Goal: Find specific page/section: Find specific page/section

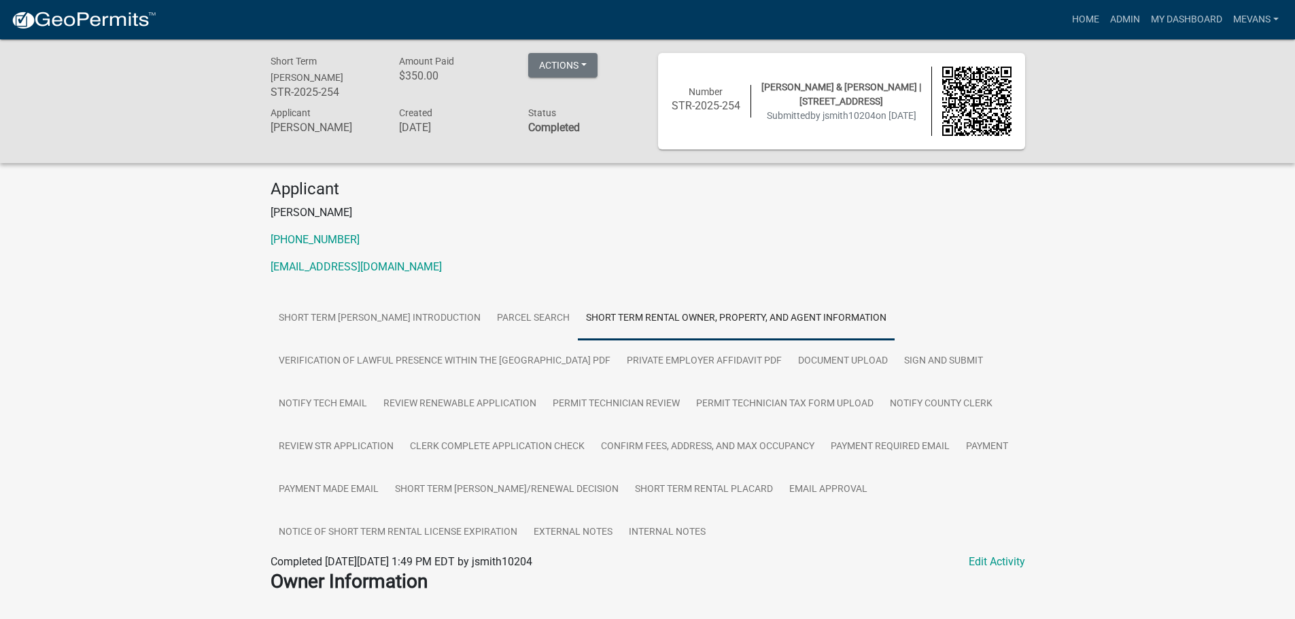
scroll to position [2518, 0]
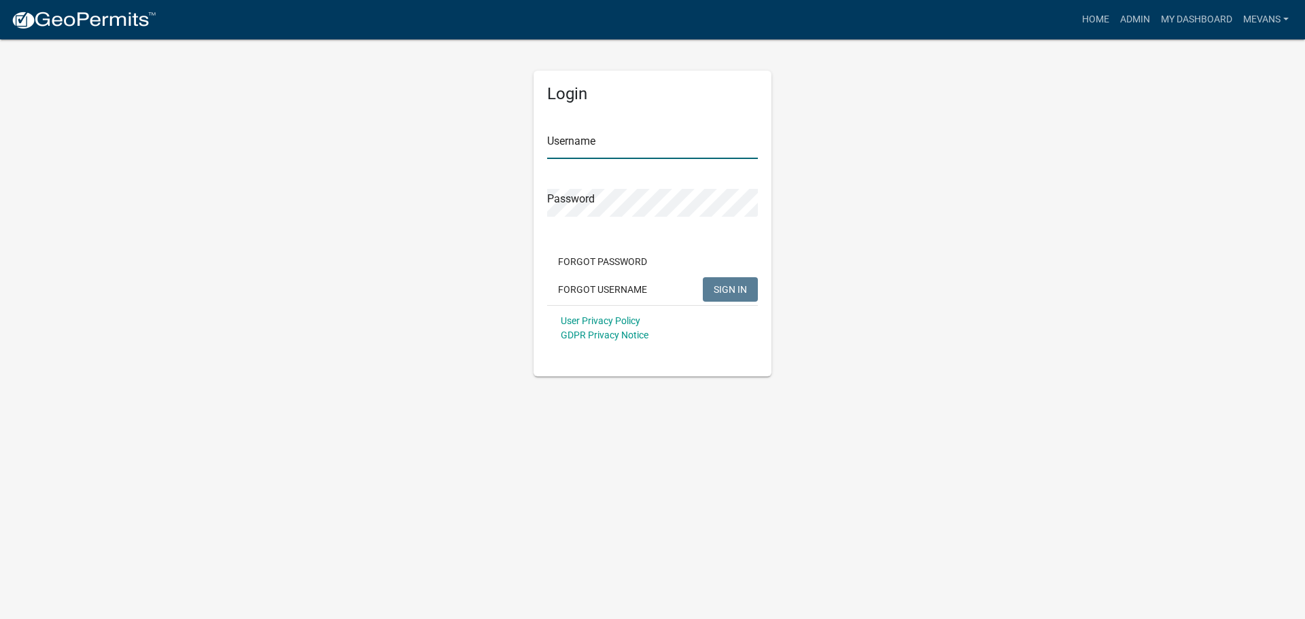
type input "Mevans"
click at [742, 281] on button "SIGN IN" at bounding box center [730, 289] width 55 height 24
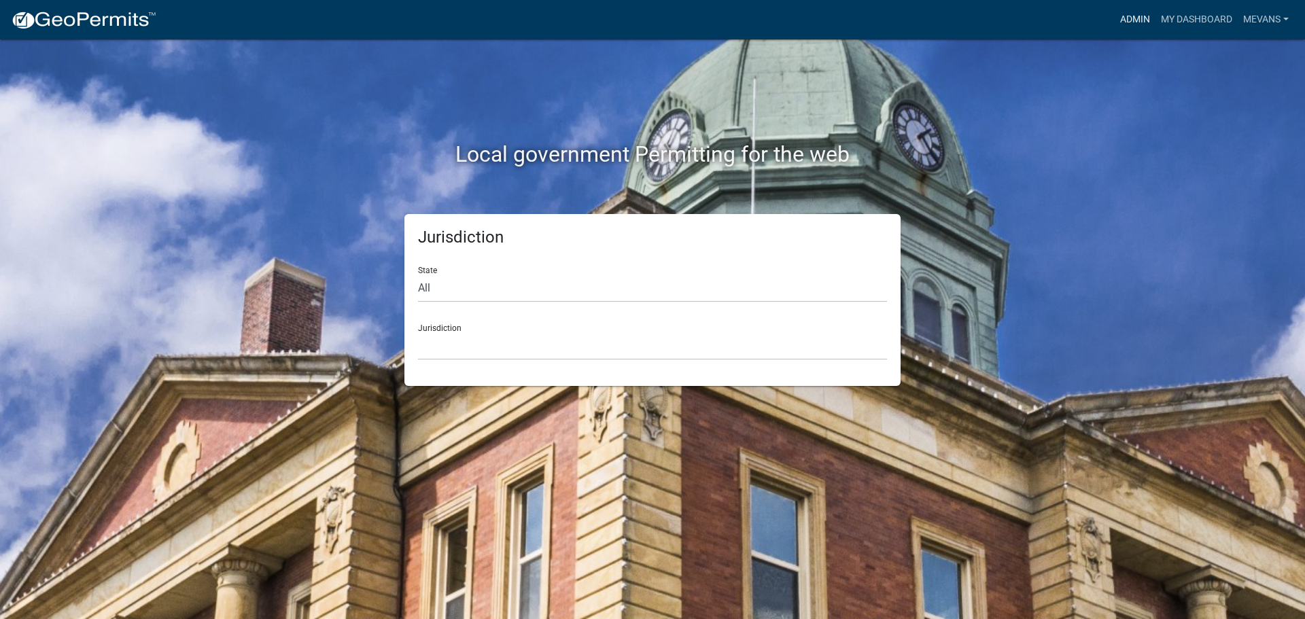
click at [1136, 15] on link "Admin" at bounding box center [1135, 20] width 41 height 26
